Goal: Check status: Check status

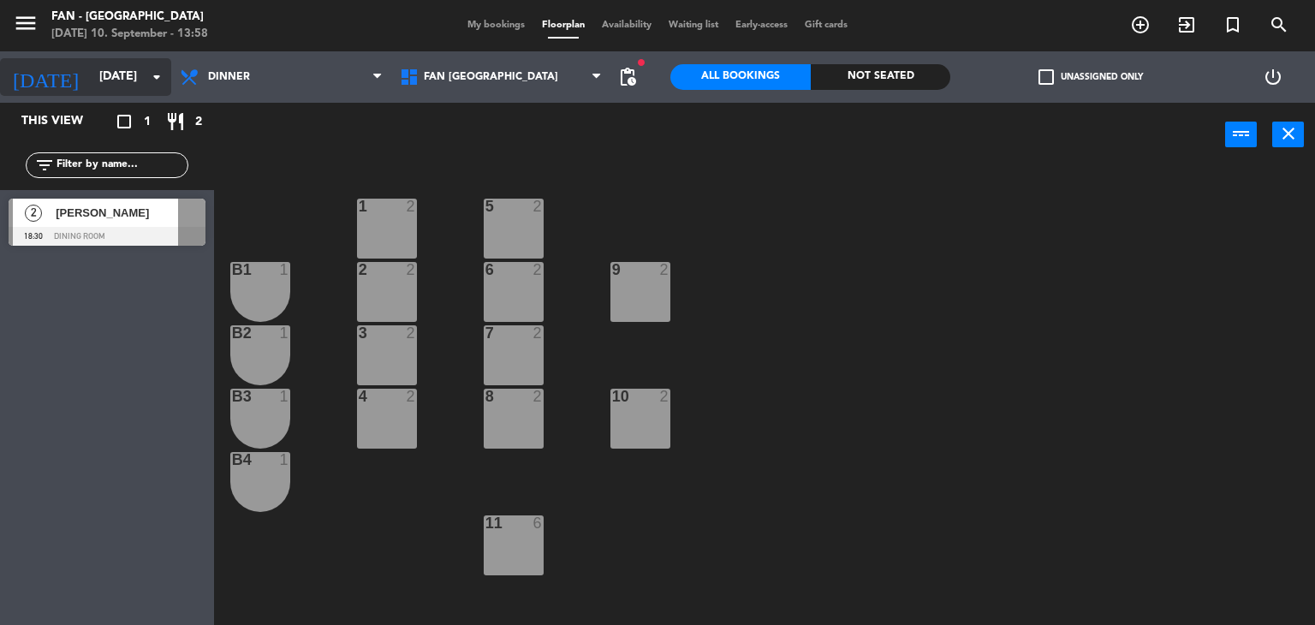
click at [91, 86] on input "[DATE]" at bounding box center [172, 77] width 163 height 31
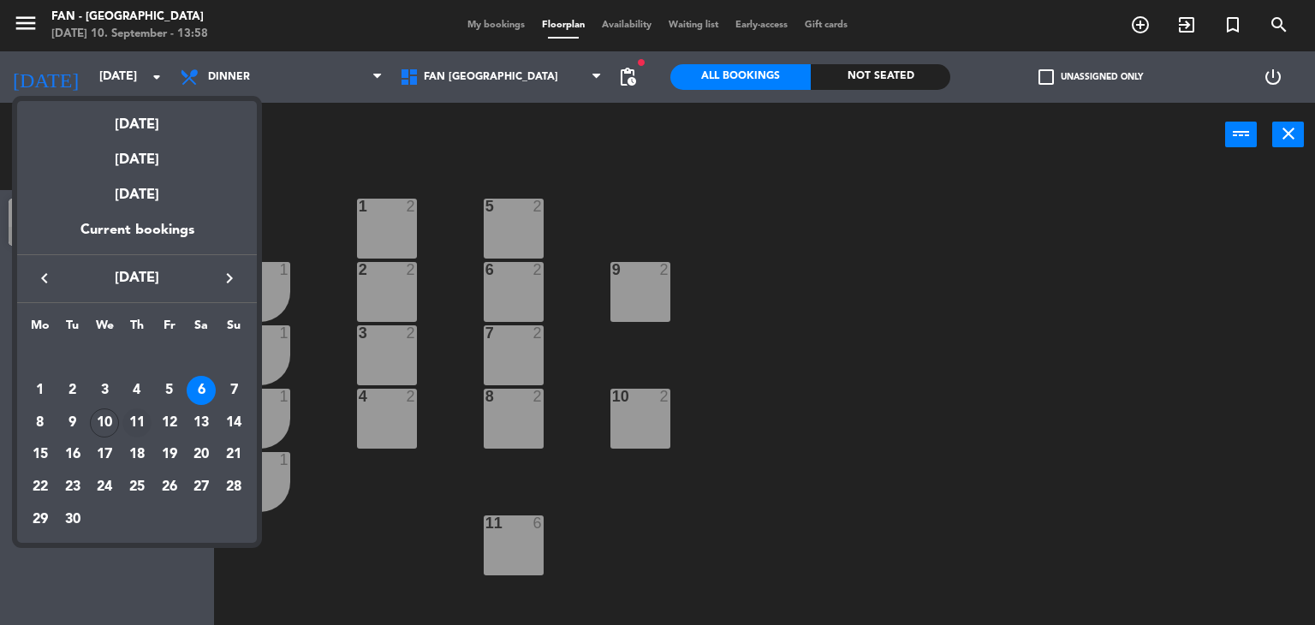
click at [131, 422] on div "11" at bounding box center [136, 422] width 29 height 29
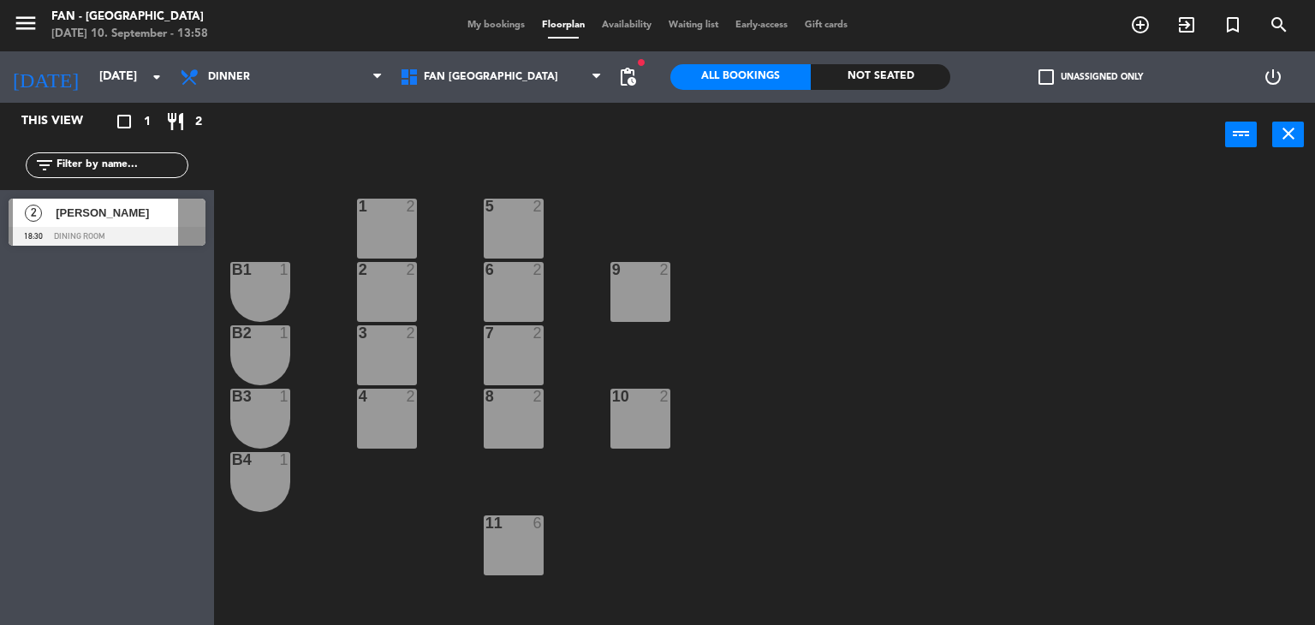
type input "[DATE]"
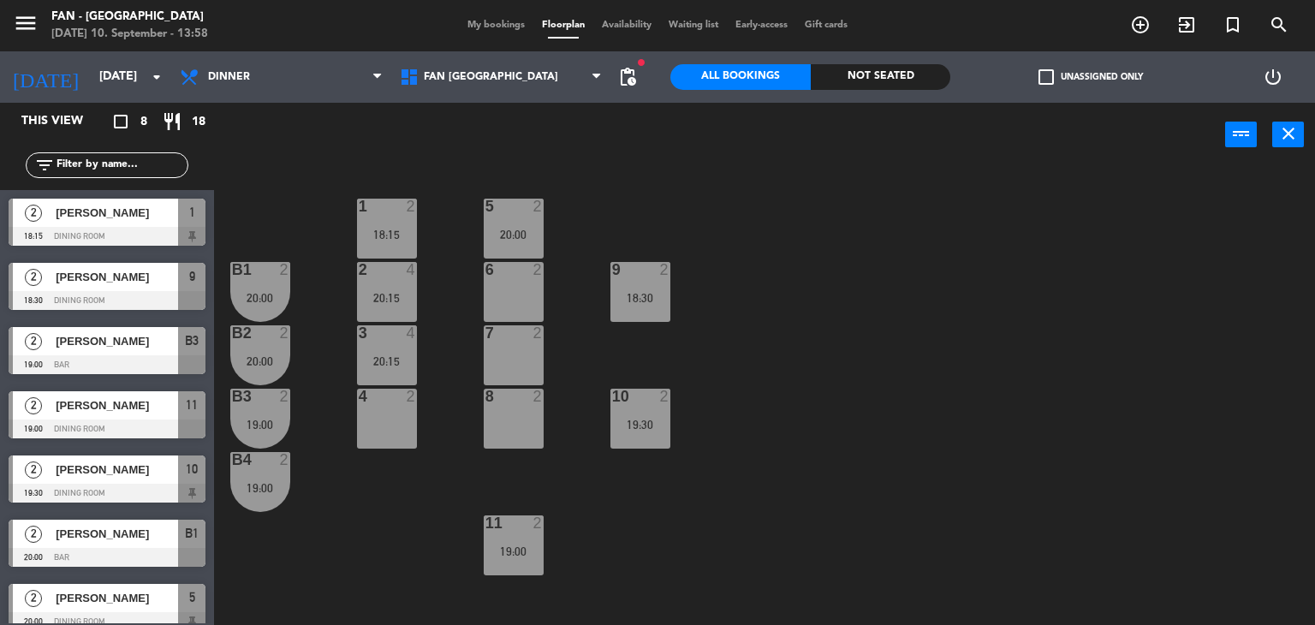
click at [469, 30] on span "My bookings" at bounding box center [496, 25] width 74 height 9
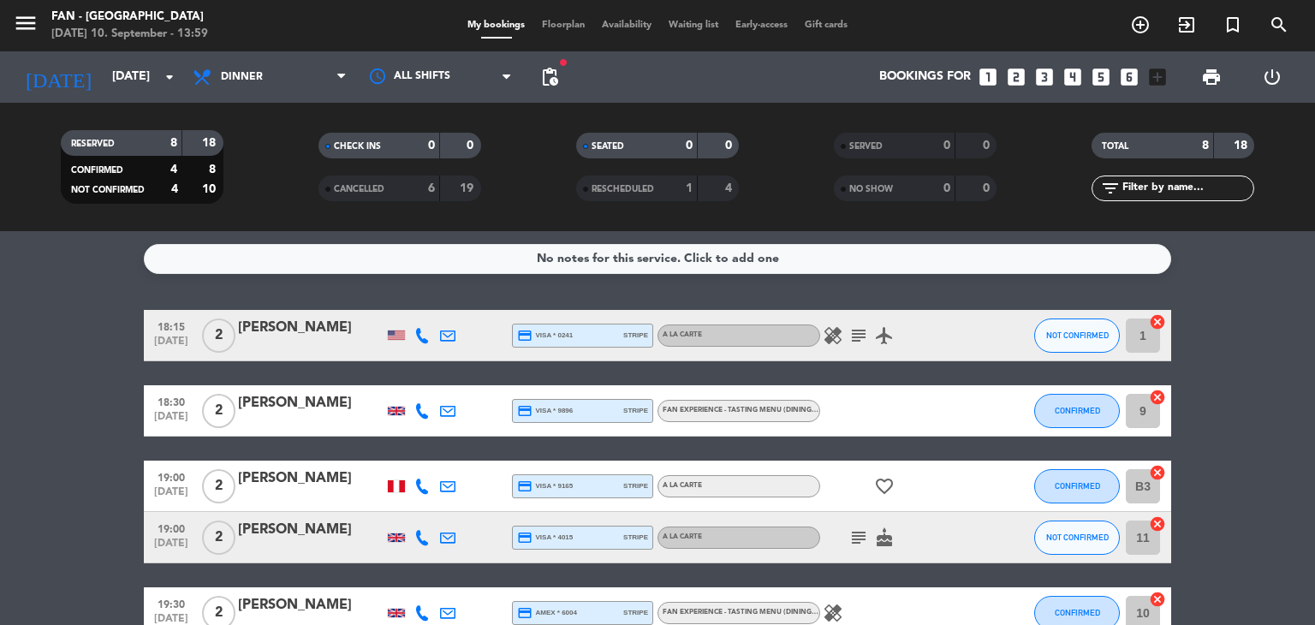
click at [1231, 375] on bookings-row "18:15 [DATE] 2 [PERSON_NAME] credit_card visa * 0241 stripe A la carte healing …" at bounding box center [657, 575] width 1315 height 531
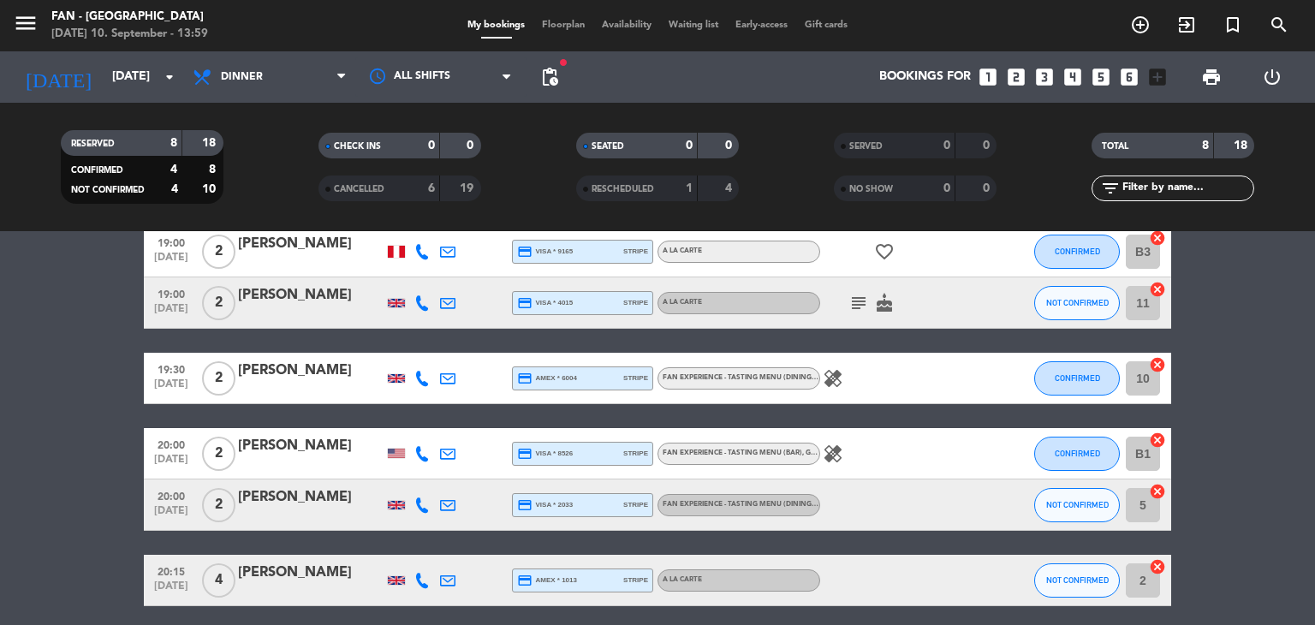
scroll to position [301, 0]
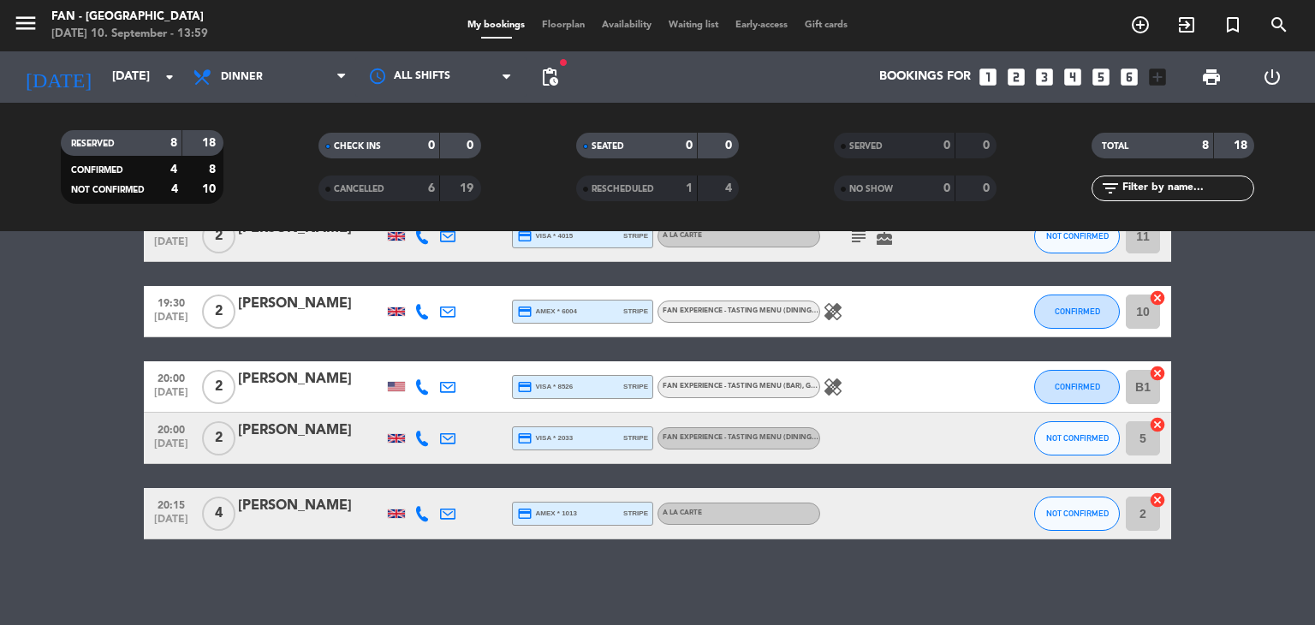
click at [341, 516] on div "[PERSON_NAME]" at bounding box center [311, 506] width 146 height 22
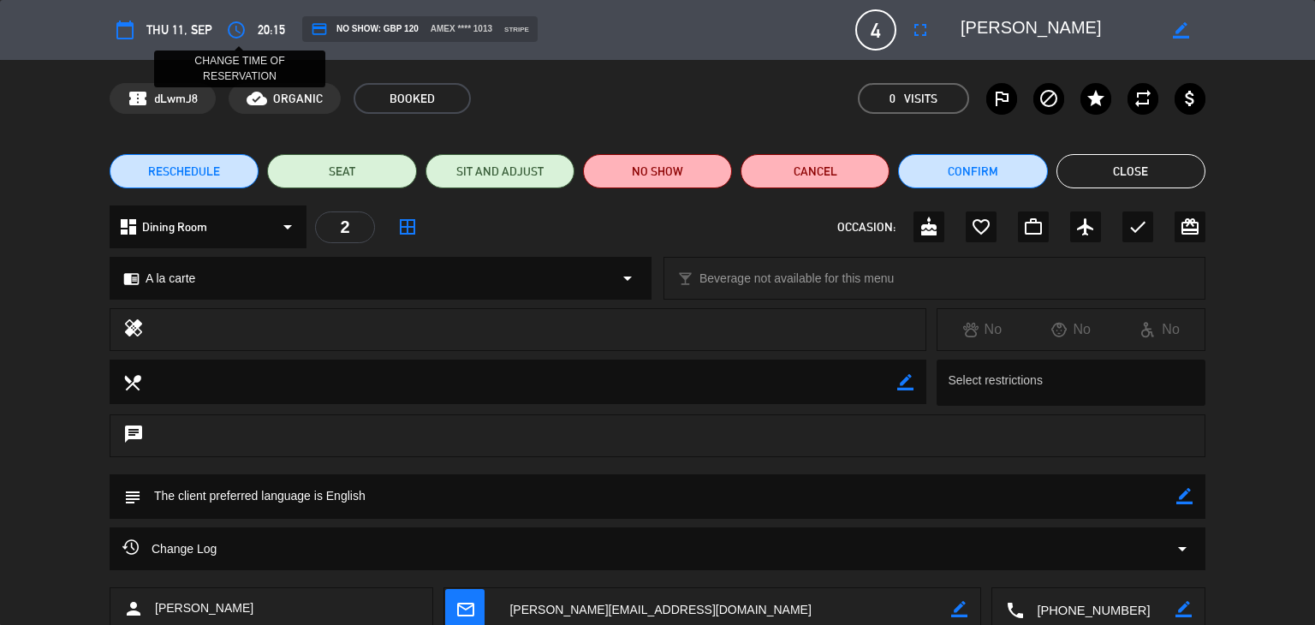
click at [241, 37] on icon "access_time" at bounding box center [236, 30] width 21 height 21
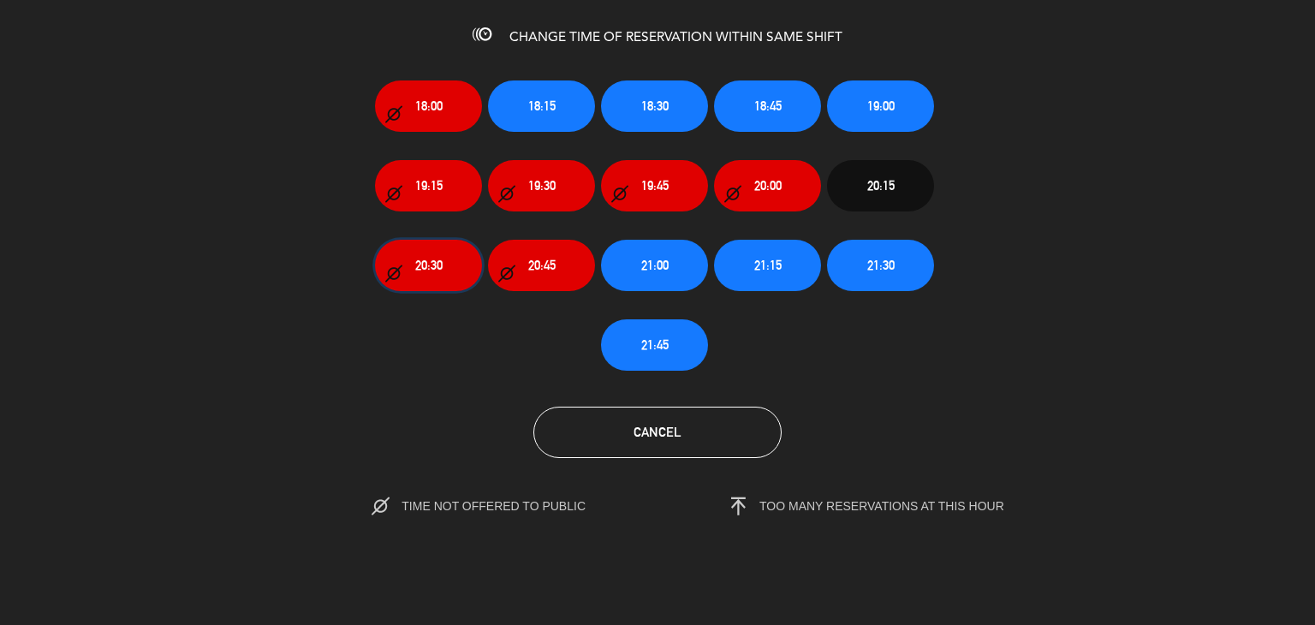
click at [400, 270] on icon "button" at bounding box center [393, 273] width 17 height 17
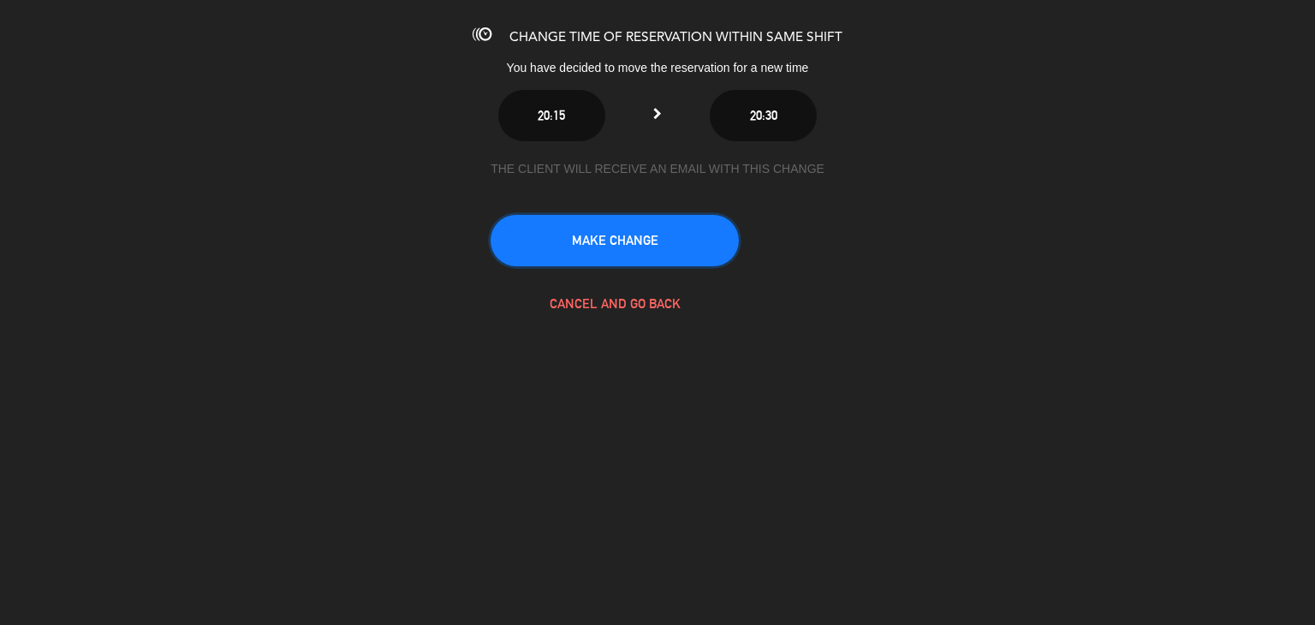
click at [612, 240] on button "MAKE CHANGE" at bounding box center [615, 240] width 248 height 51
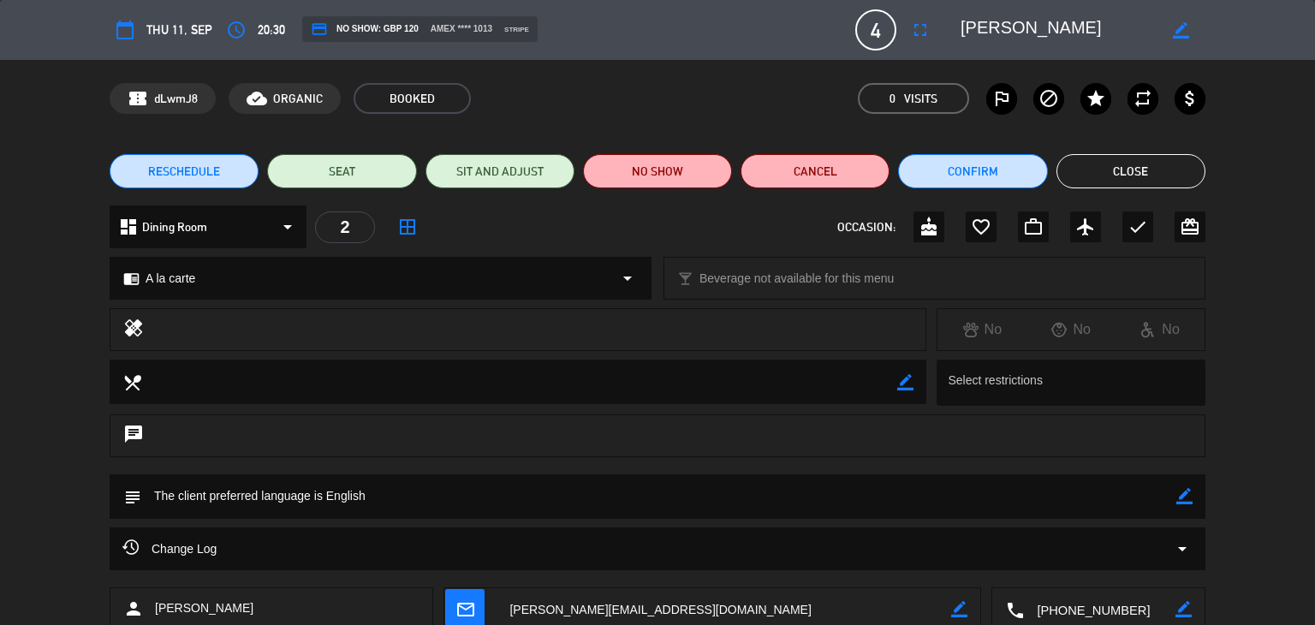
click at [1147, 168] on button "Close" at bounding box center [1131, 171] width 149 height 34
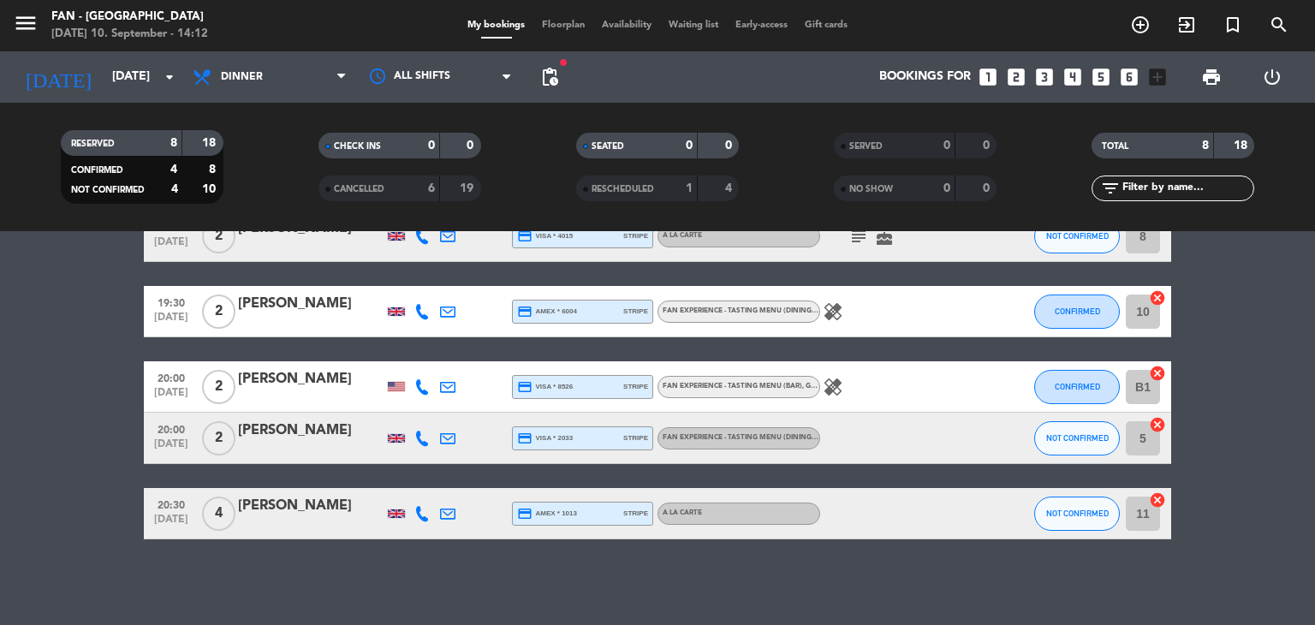
click at [1043, 577] on div "No notes for this service. Click to add one 18:15 [DATE] 2 [PERSON_NAME] credit…" at bounding box center [657, 428] width 1315 height 394
click at [1057, 501] on button "NOT CONFIRMED" at bounding box center [1077, 514] width 86 height 34
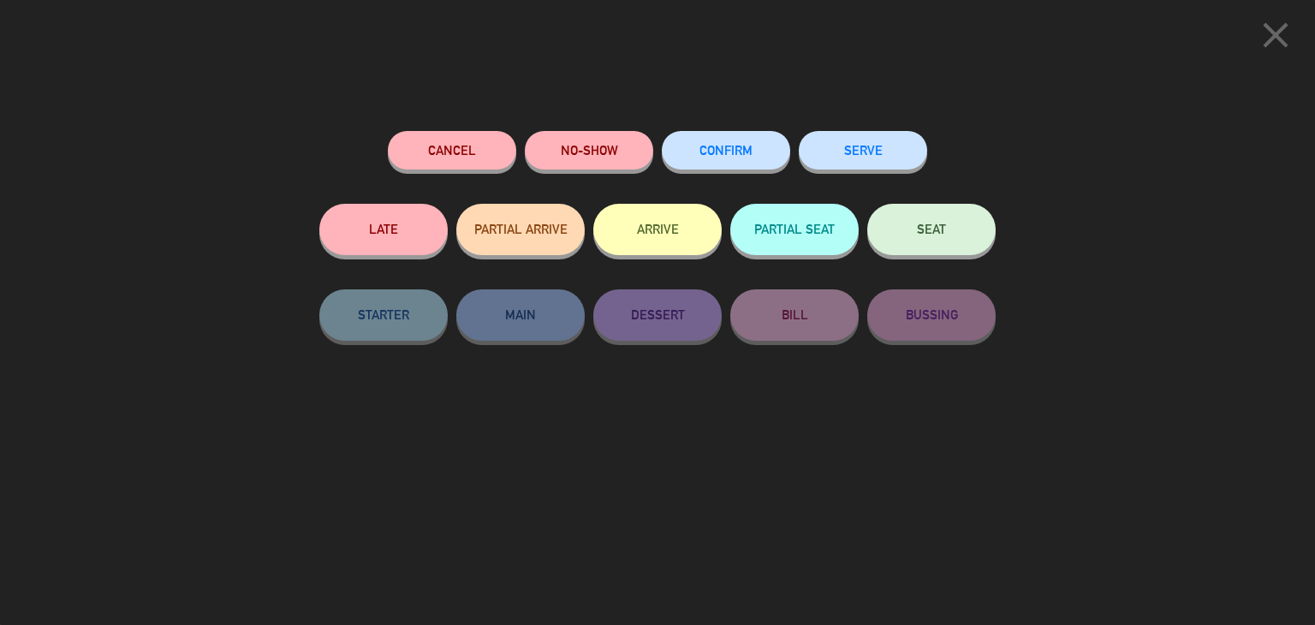
click at [723, 135] on button "CONFIRM" at bounding box center [726, 150] width 128 height 39
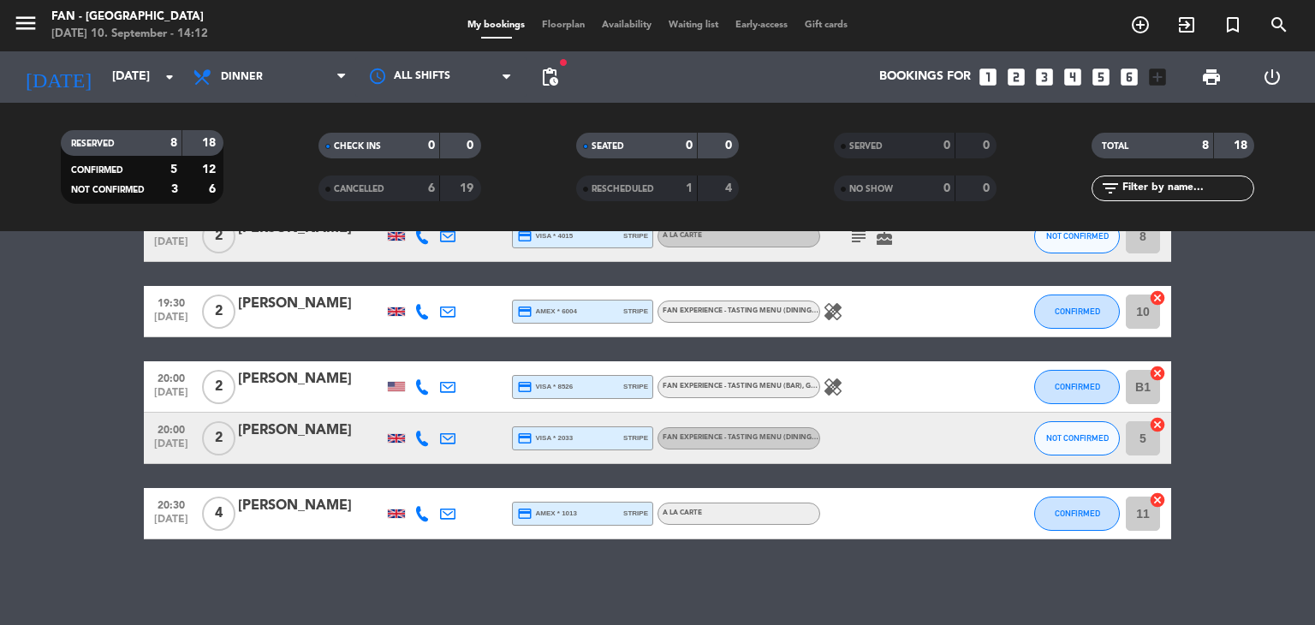
click at [1248, 384] on bookings-row "18:15 [DATE] 2 [PERSON_NAME] credit_card visa * 0241 stripe A la carte healing …" at bounding box center [657, 274] width 1315 height 531
click at [515, 604] on div "No notes for this service. Click to add one 18:15 [DATE] 2 [PERSON_NAME] credit…" at bounding box center [657, 428] width 1315 height 394
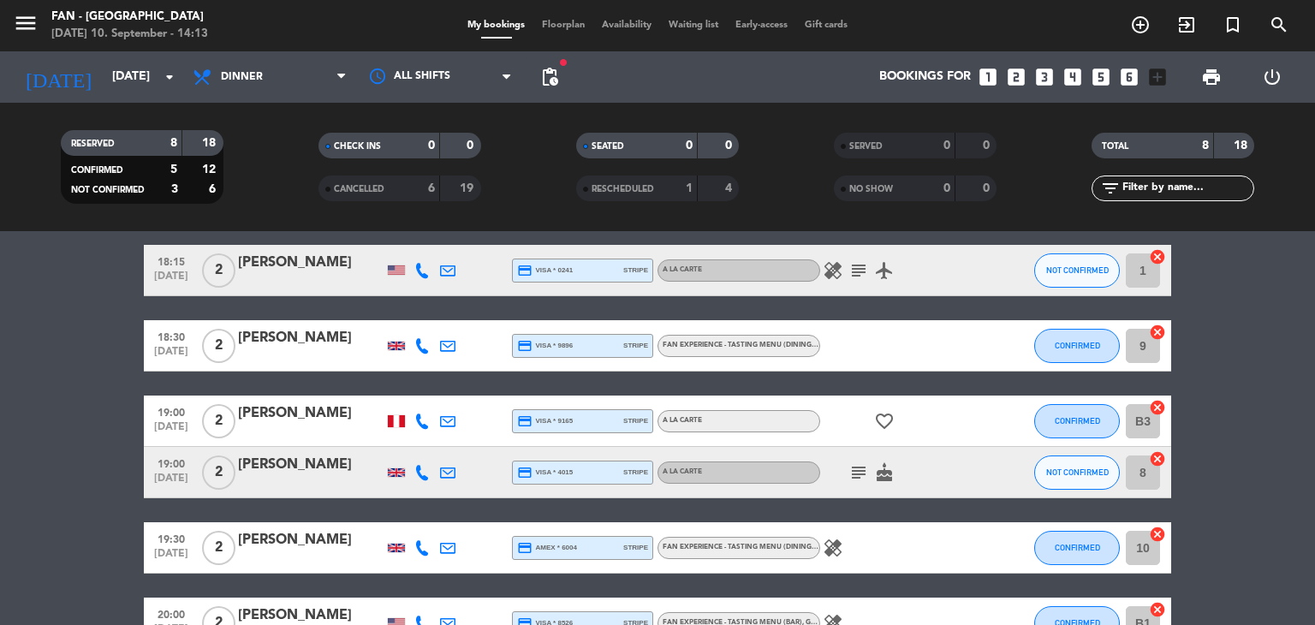
scroll to position [0, 0]
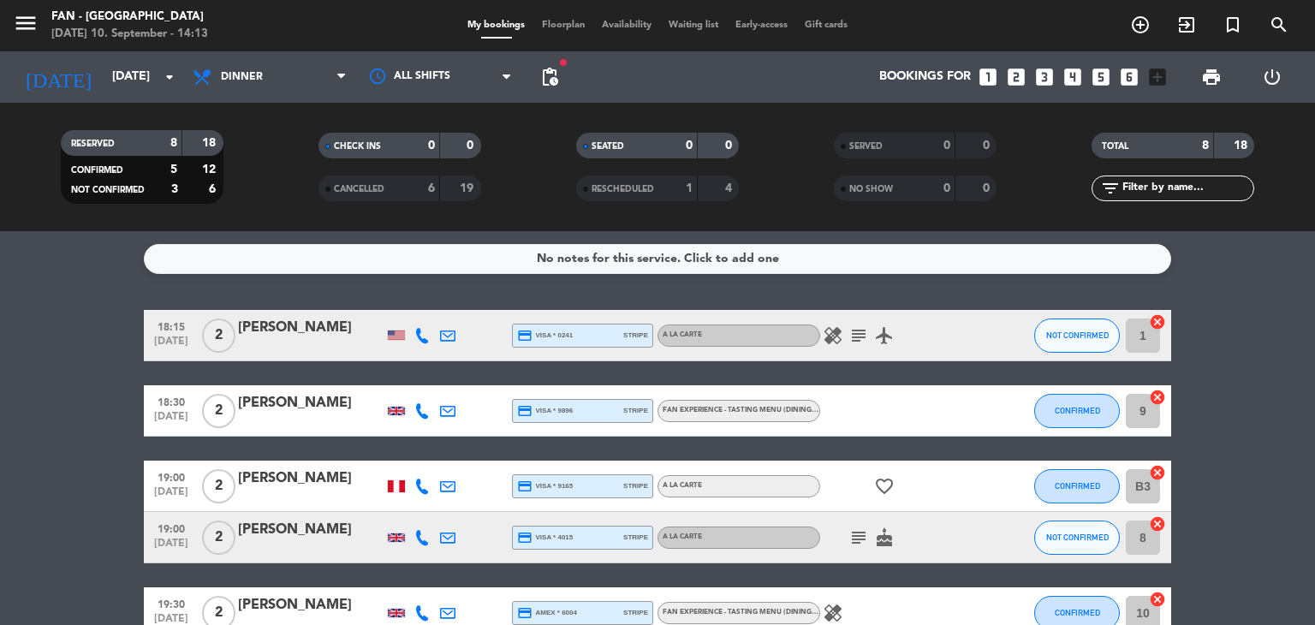
click at [569, 24] on span "Floorplan" at bounding box center [563, 25] width 60 height 9
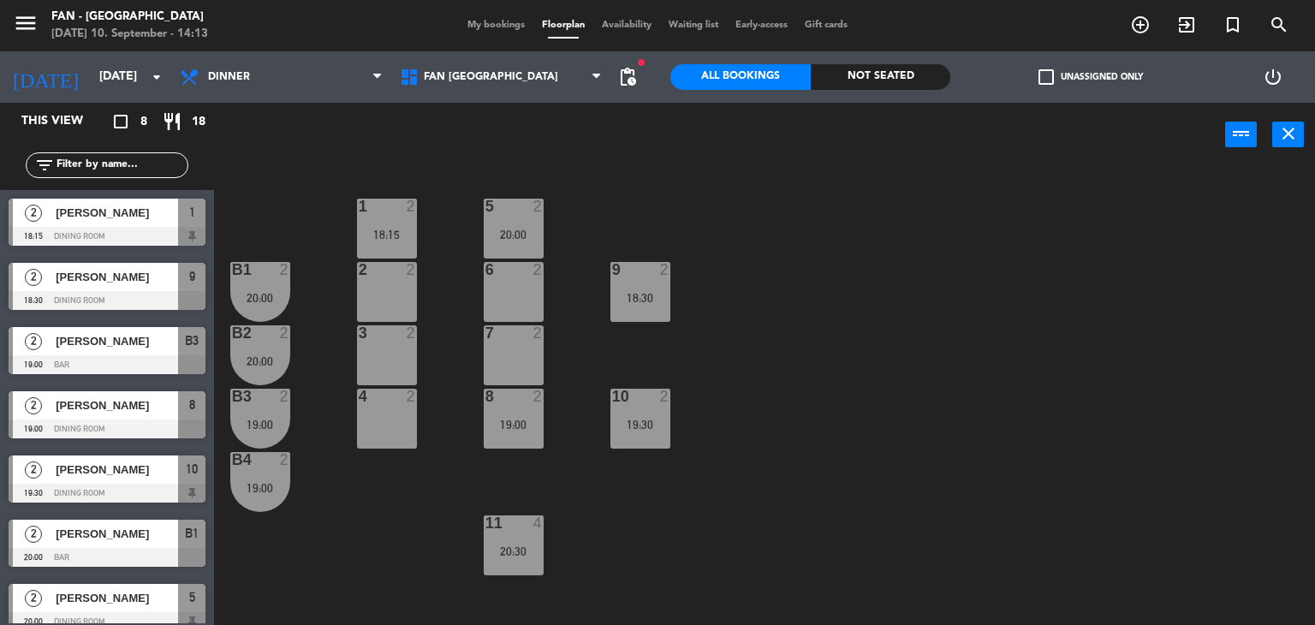
click at [435, 223] on div "1 2 18:15 5 2 20:00 B1 2 20:00 2 2 9 2 18:30 6 2 B2 2 20:00 3 2 7 2 B3 2 19:00 …" at bounding box center [771, 397] width 1088 height 458
drag, startPoint x: 474, startPoint y: 35, endPoint x: 478, endPoint y: 27, distance: 8.8
click at [478, 27] on div "menu Fan - [GEOGRAPHIC_DATA] [DATE] 10. September - 14:14 My bookings Floorplan…" at bounding box center [657, 25] width 1315 height 51
click at [478, 27] on span "My bookings" at bounding box center [496, 25] width 74 height 9
